Goal: Find contact information: Find contact information

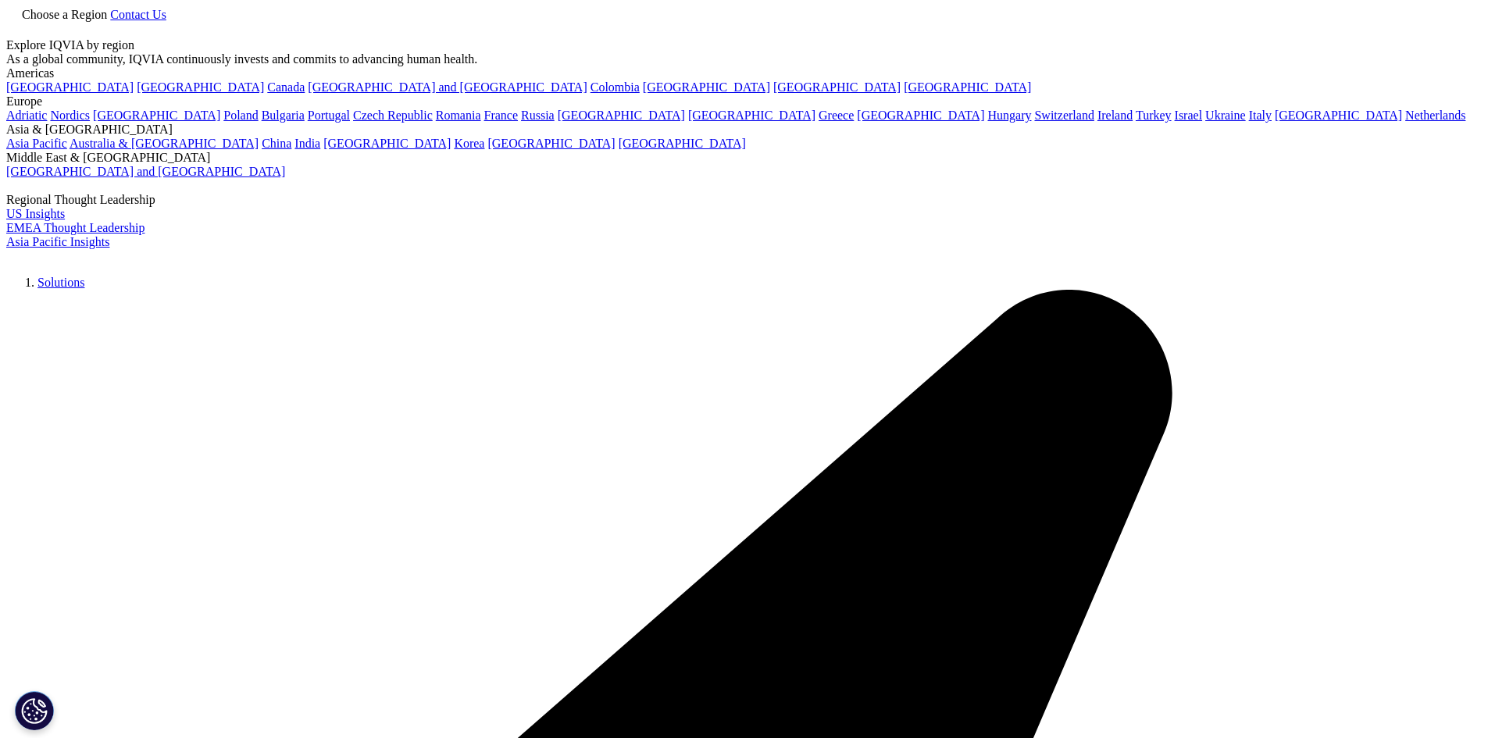
scroll to position [401, 0]
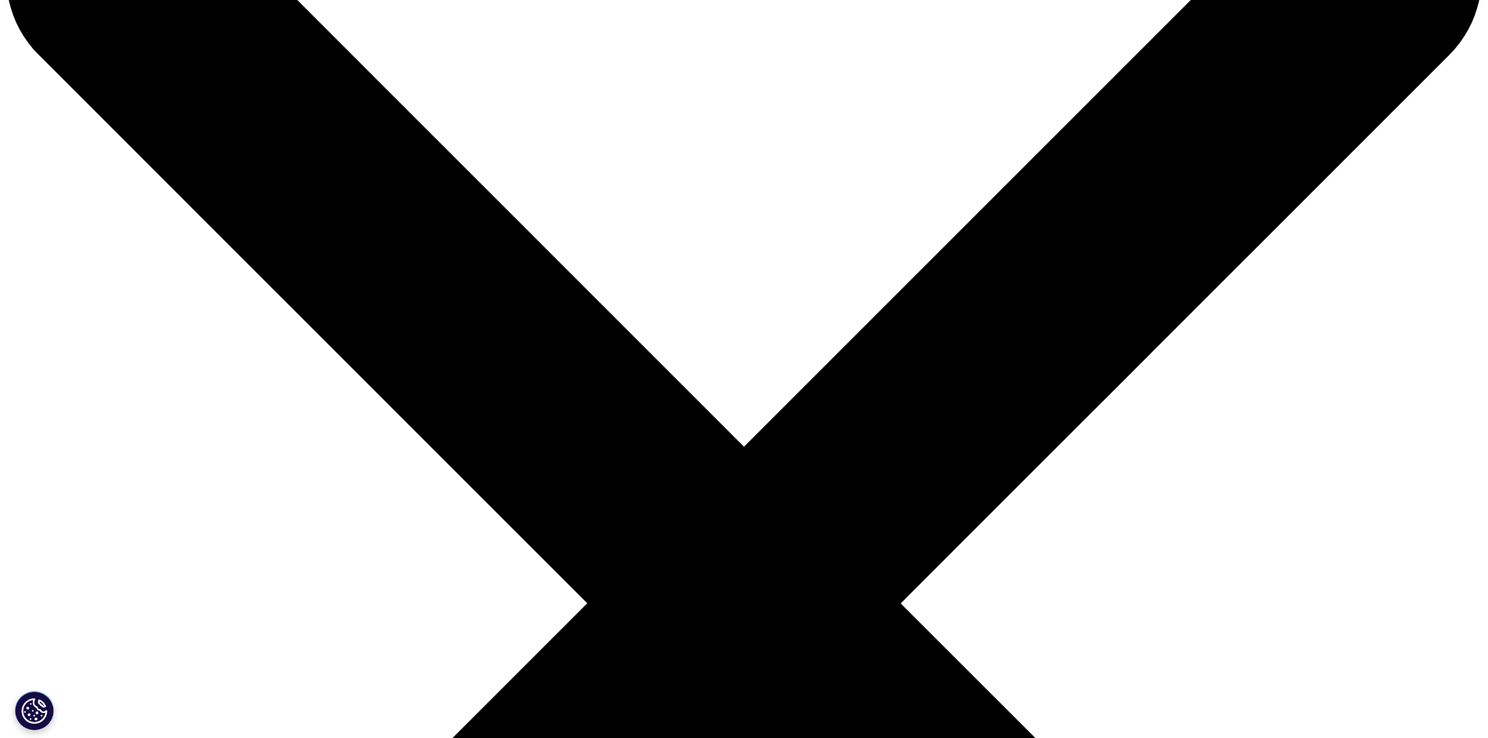
scroll to position [156, 0]
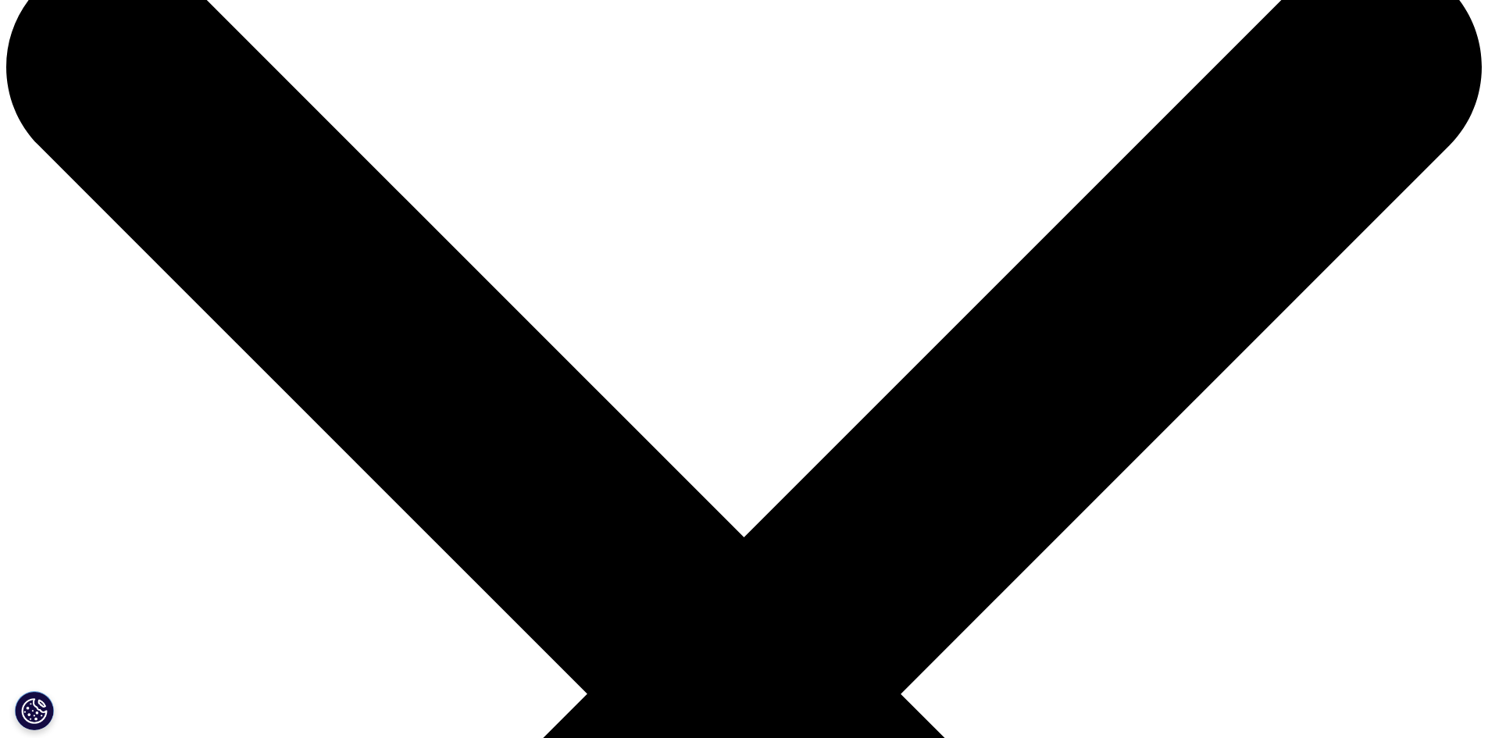
scroll to position [0, 0]
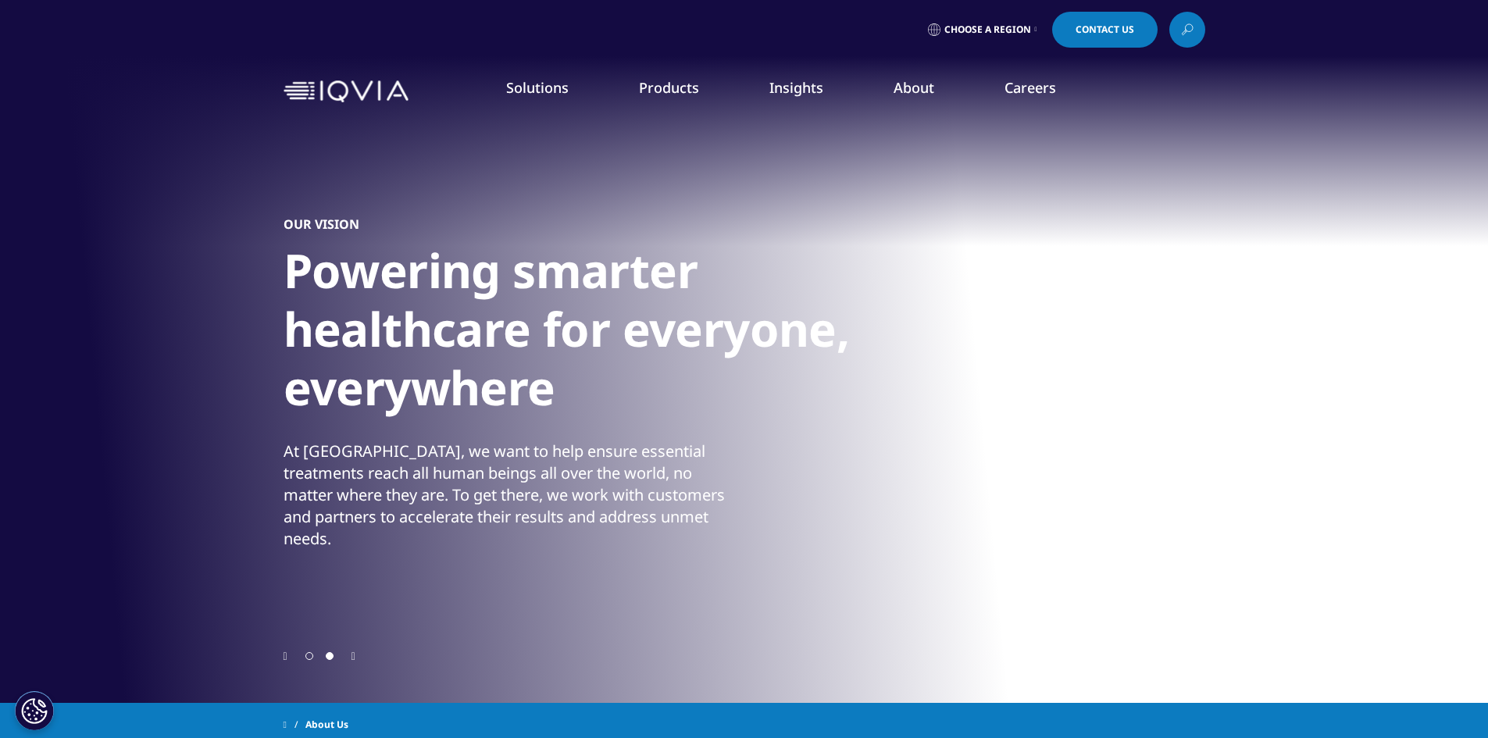
click at [814, 252] on link "View Open Roles" at bounding box center [905, 253] width 312 height 17
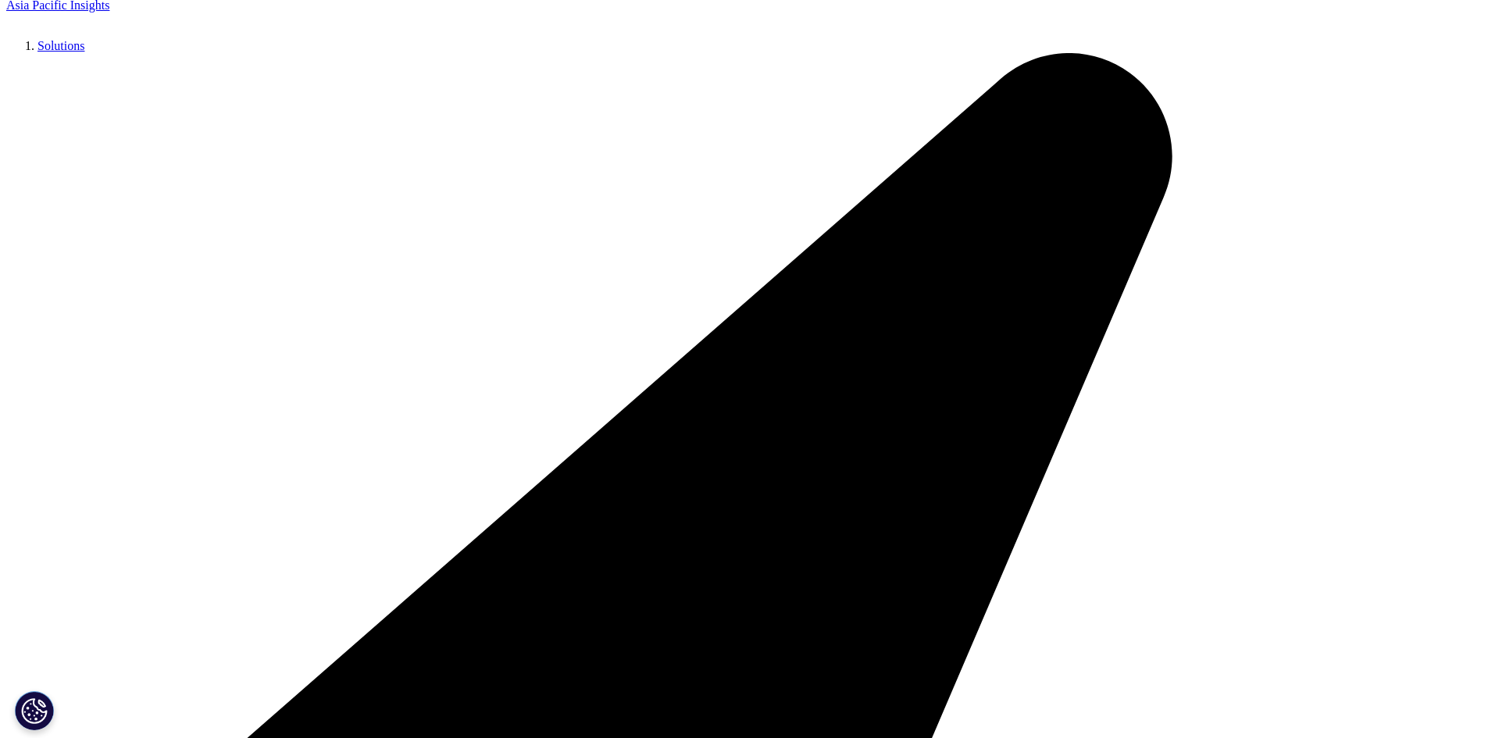
scroll to position [312, 0]
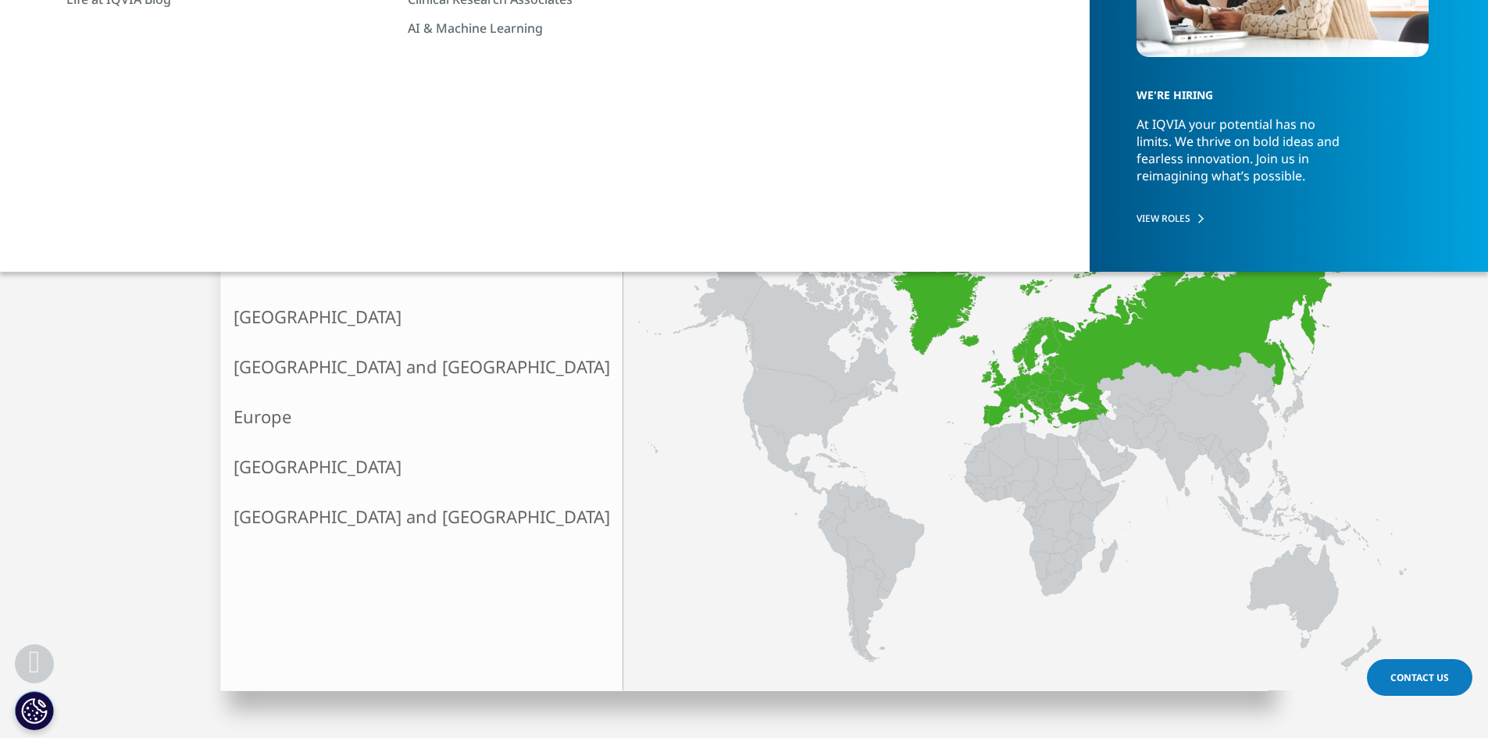
click at [376, 407] on link "Europe" at bounding box center [421, 417] width 401 height 50
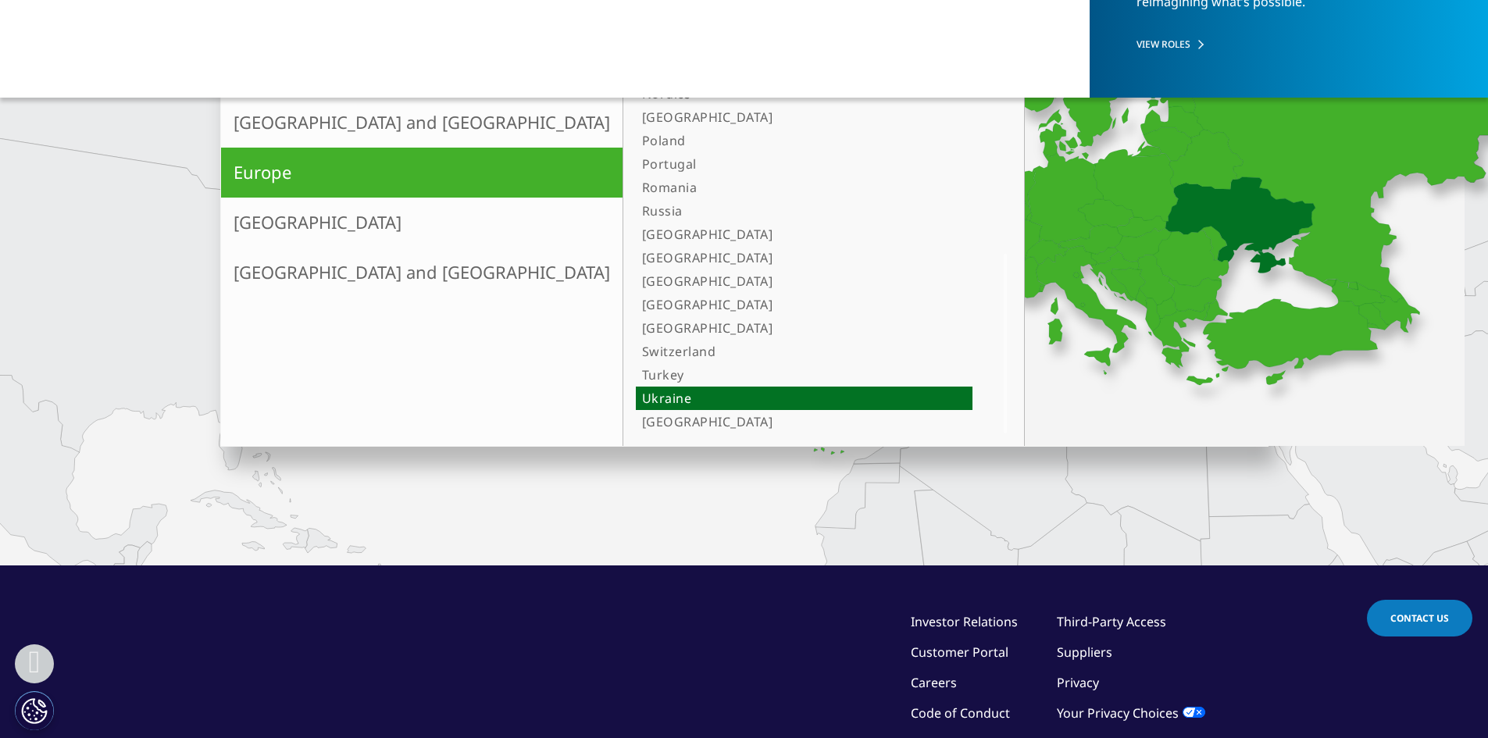
scroll to position [402, 0]
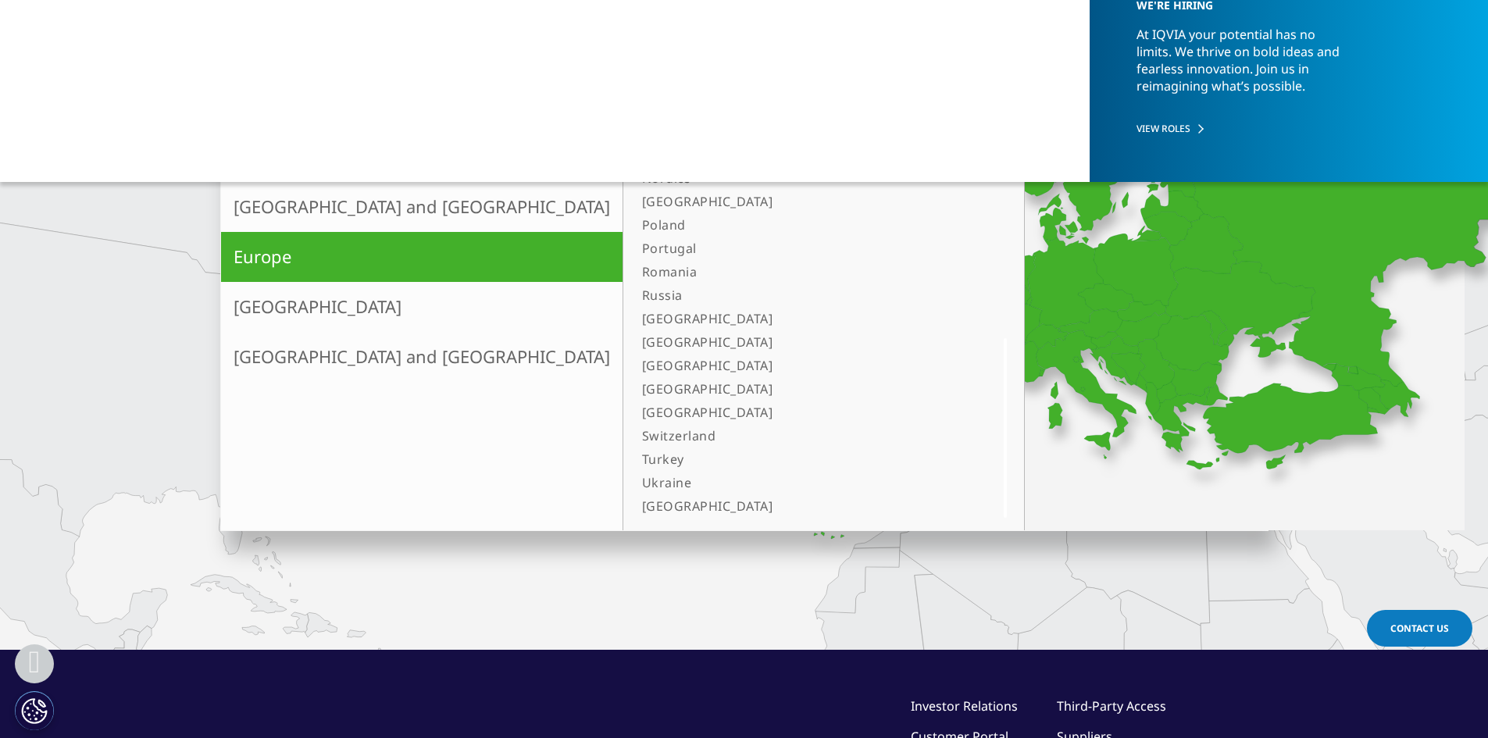
click at [636, 510] on link "[GEOGRAPHIC_DATA]" at bounding box center [804, 505] width 337 height 23
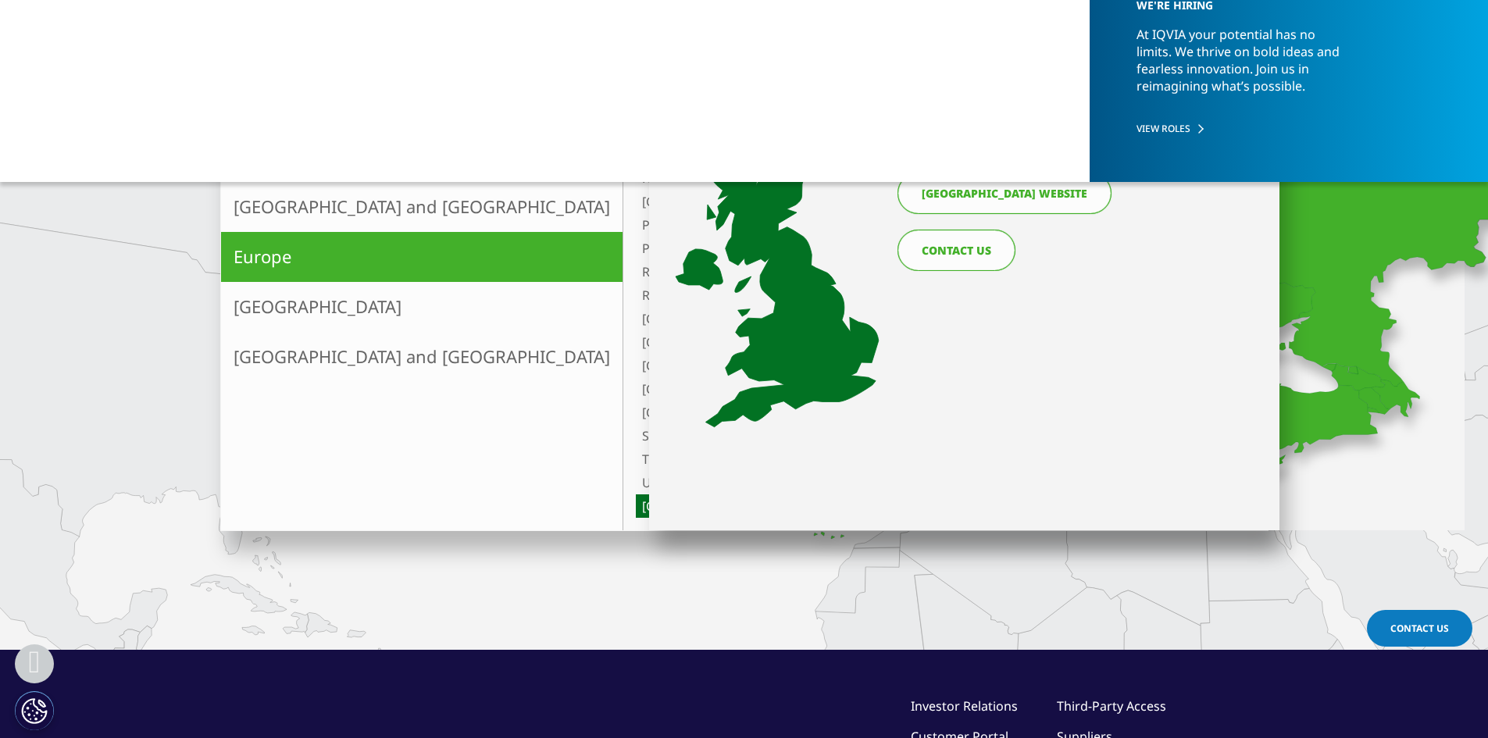
click at [981, 245] on link "CONTACT US" at bounding box center [956, 250] width 118 height 41
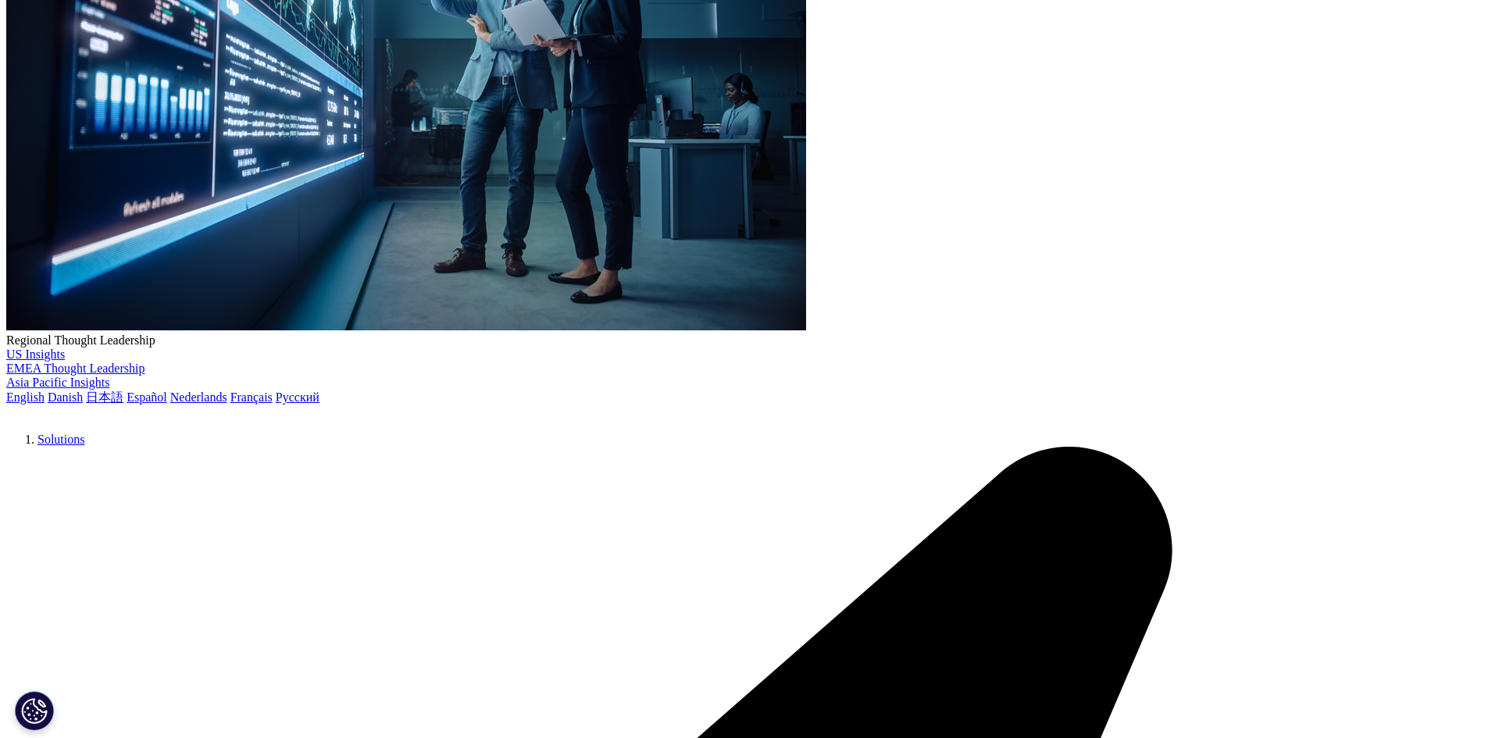
scroll to position [156, 0]
